Goal: Transaction & Acquisition: Book appointment/travel/reservation

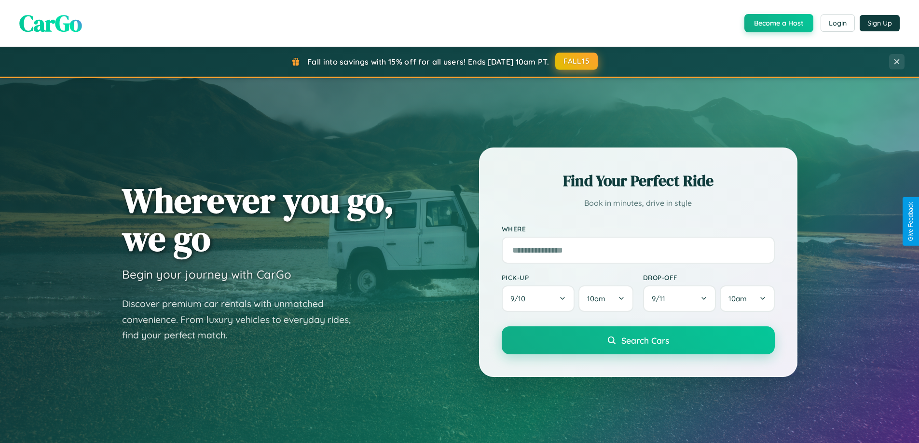
click at [577, 62] on button "FALL15" at bounding box center [576, 61] width 42 height 17
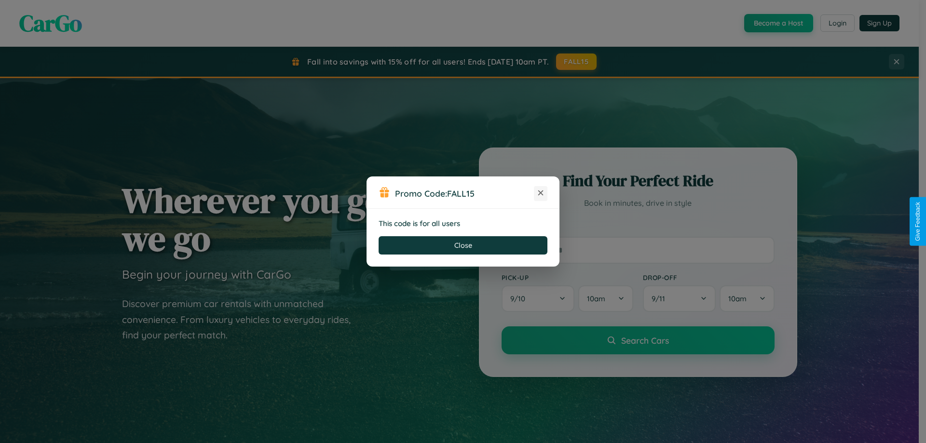
click at [541, 193] on icon at bounding box center [541, 193] width 10 height 10
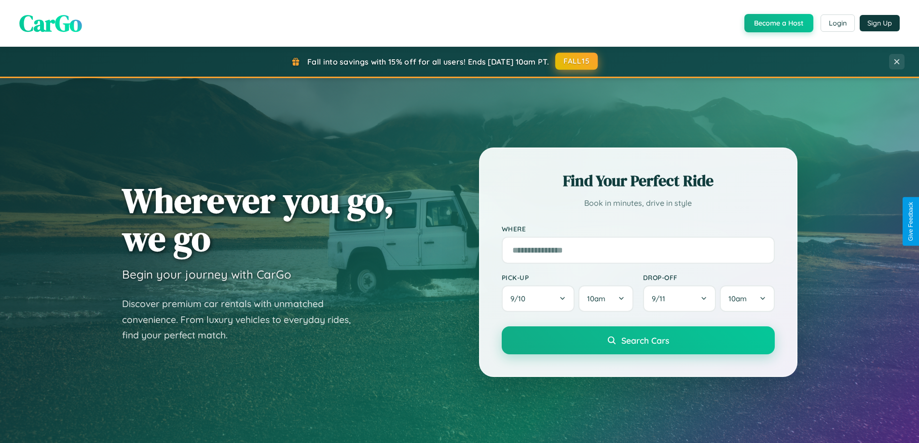
click at [577, 61] on button "FALL15" at bounding box center [576, 61] width 42 height 17
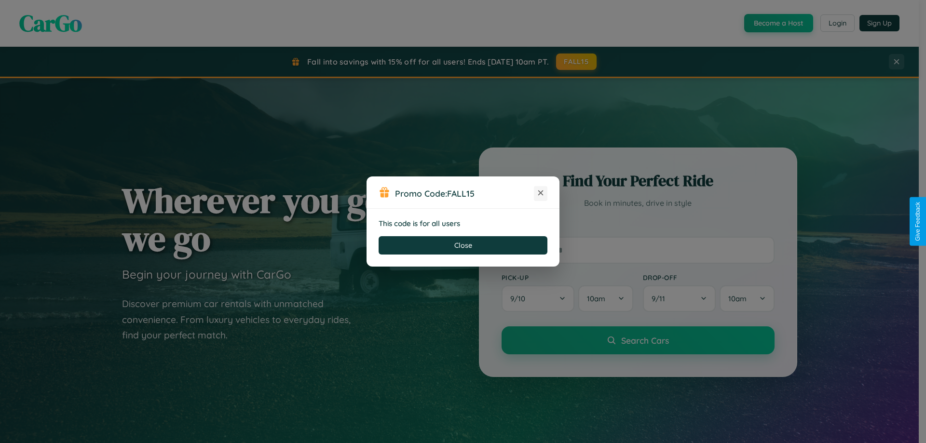
click at [541, 193] on icon at bounding box center [541, 193] width 10 height 10
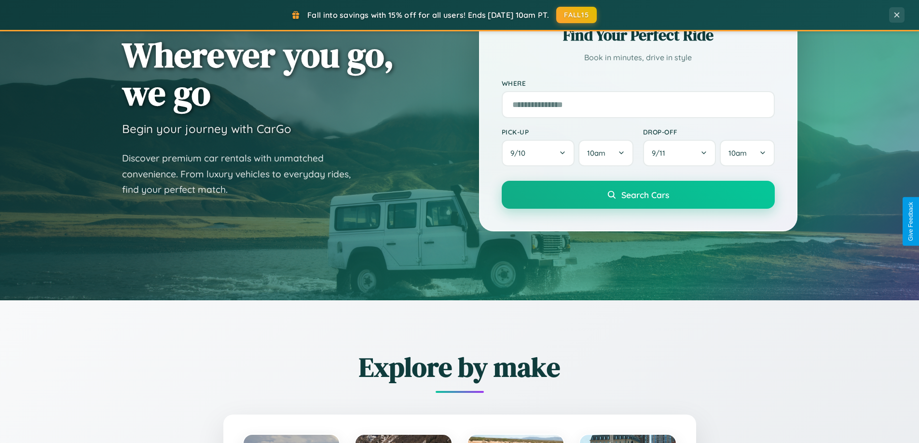
scroll to position [1550, 0]
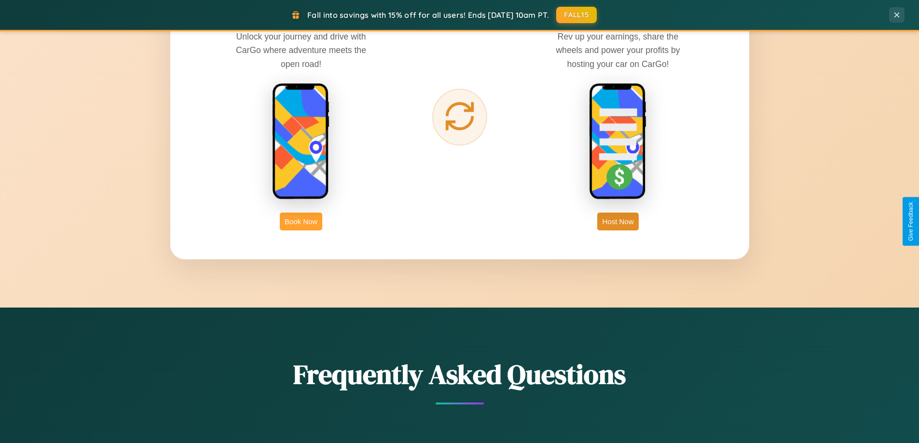
click at [301, 221] on button "Book Now" at bounding box center [301, 222] width 42 height 18
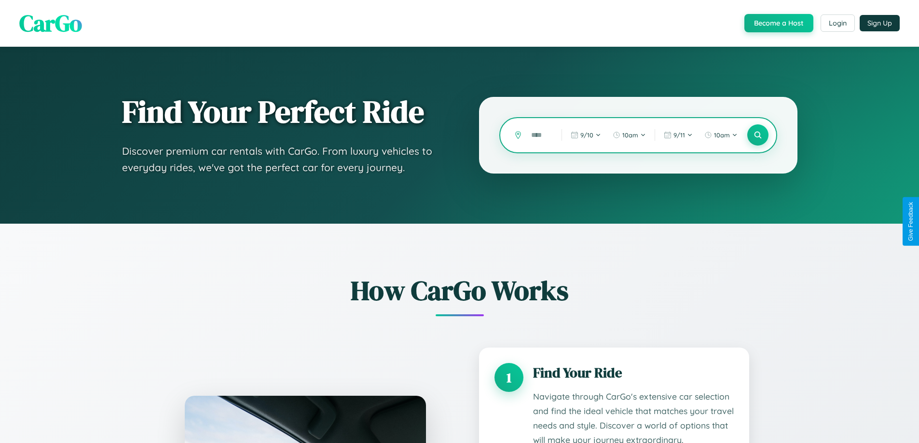
click at [539, 135] on input "text" at bounding box center [539, 135] width 26 height 17
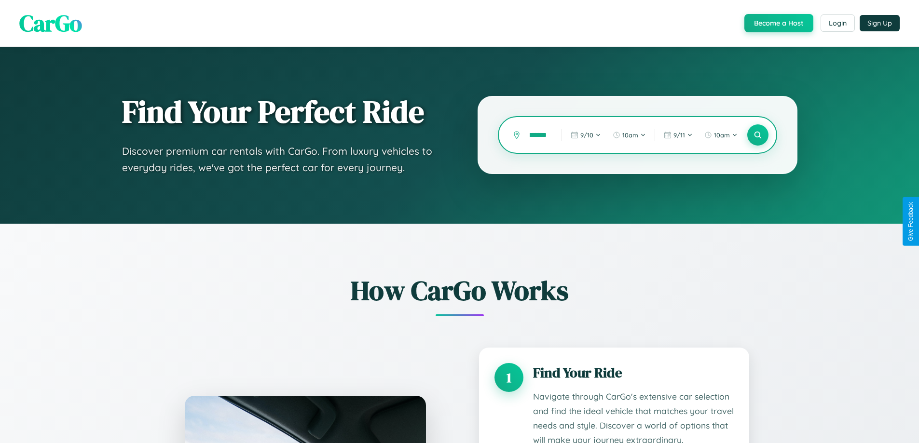
scroll to position [0, 8]
type input "*******"
click at [757, 135] on icon at bounding box center [757, 135] width 9 height 9
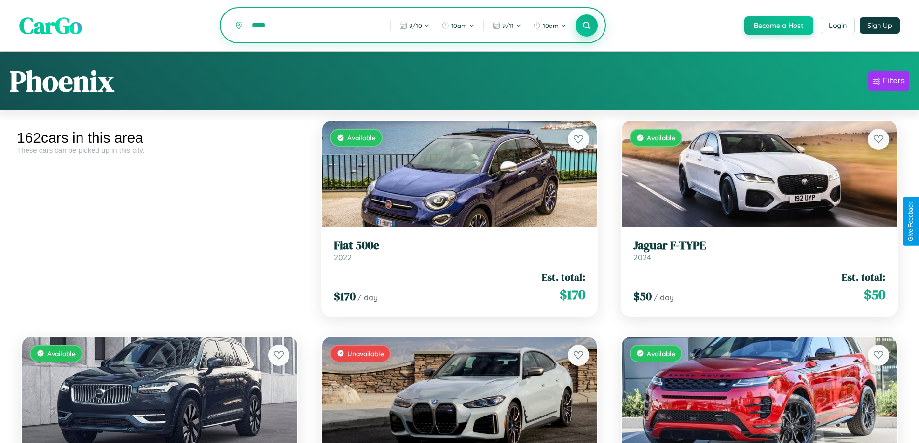
type input "*****"
click at [586, 26] on icon at bounding box center [586, 25] width 9 height 9
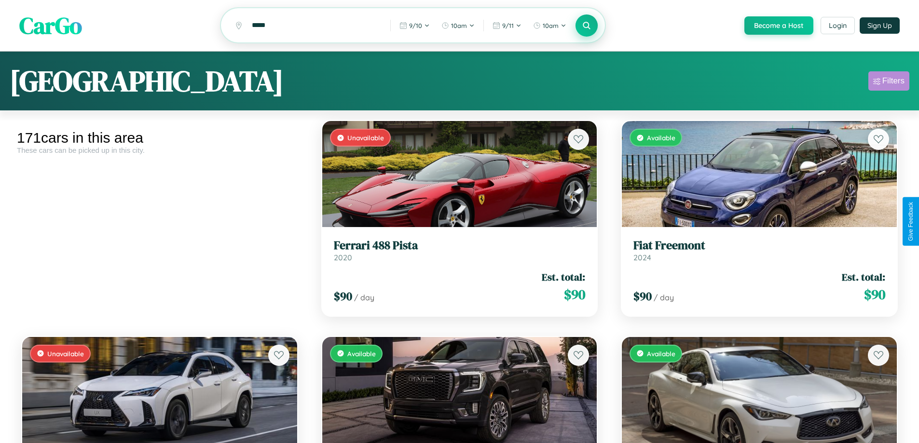
click at [889, 82] on div "Filters" at bounding box center [893, 81] width 22 height 10
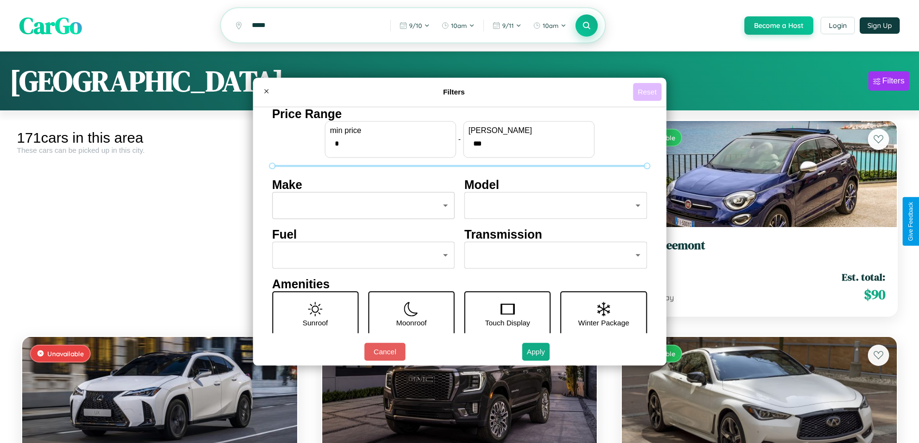
click at [648, 92] on button "Reset" at bounding box center [647, 92] width 28 height 18
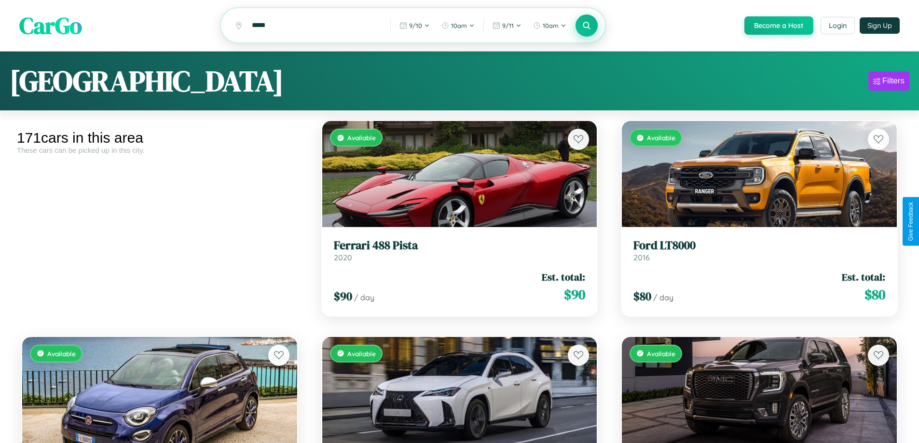
scroll to position [4898, 0]
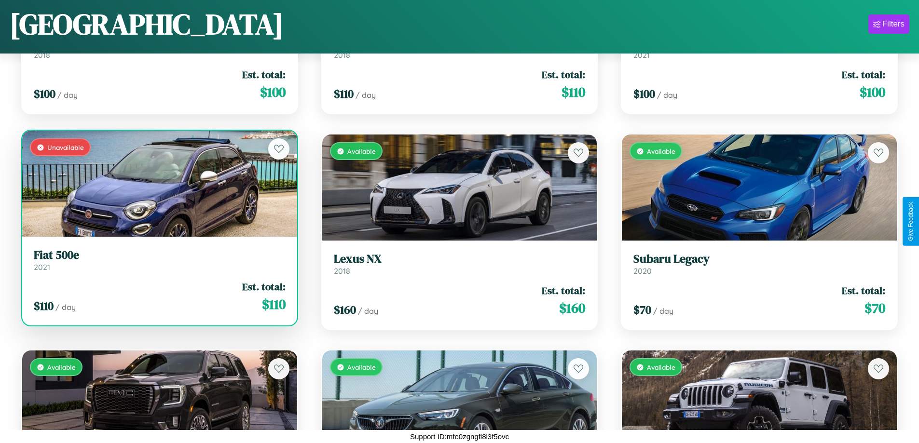
click at [158, 184] on div "Unavailable" at bounding box center [159, 184] width 275 height 106
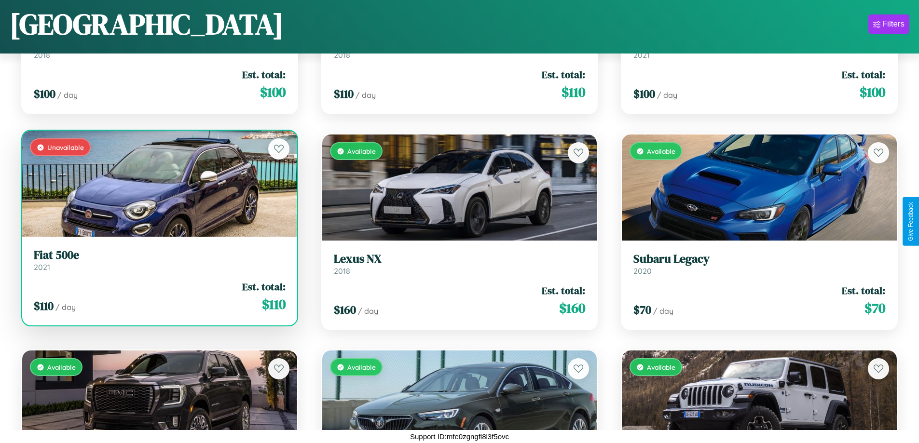
click at [158, 184] on div "Unavailable" at bounding box center [159, 184] width 275 height 106
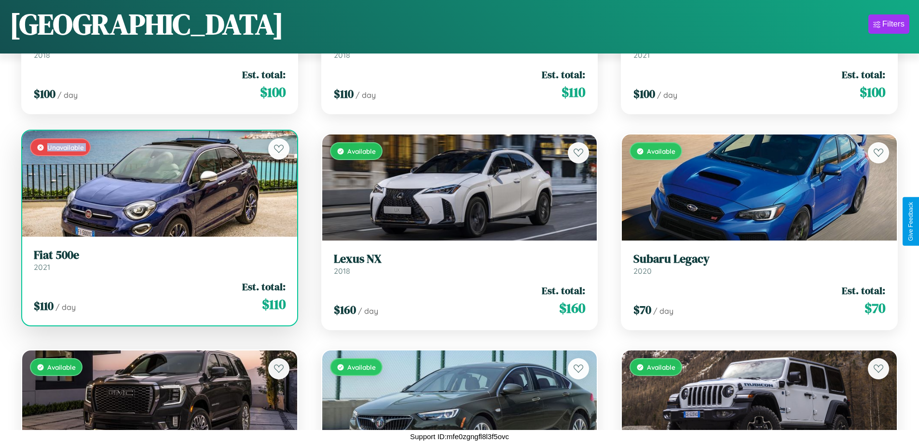
click at [158, 184] on div "Unavailable" at bounding box center [159, 184] width 275 height 106
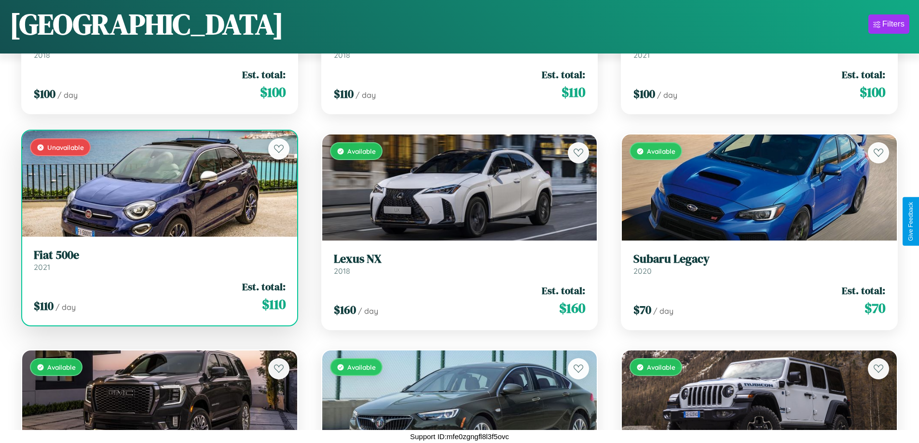
click at [158, 184] on div "Unavailable" at bounding box center [159, 184] width 275 height 106
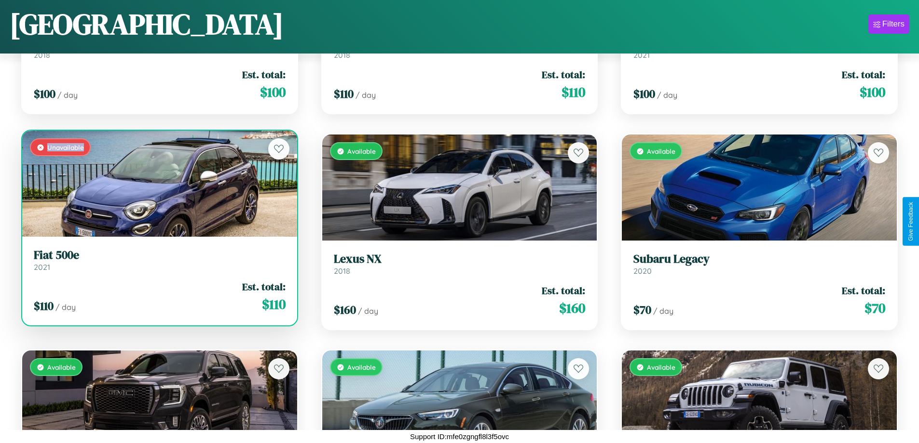
click at [158, 184] on div "Unavailable" at bounding box center [159, 184] width 275 height 106
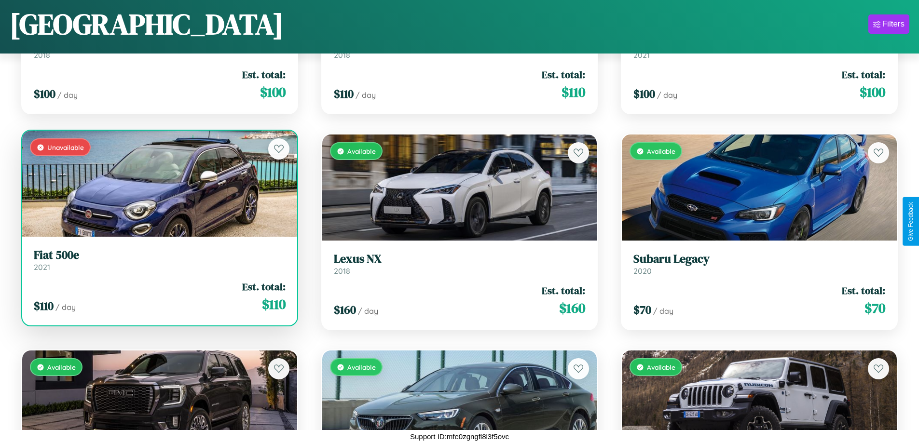
click at [158, 260] on h3 "Fiat 500e" at bounding box center [160, 255] width 252 height 14
